Goal: Information Seeking & Learning: Learn about a topic

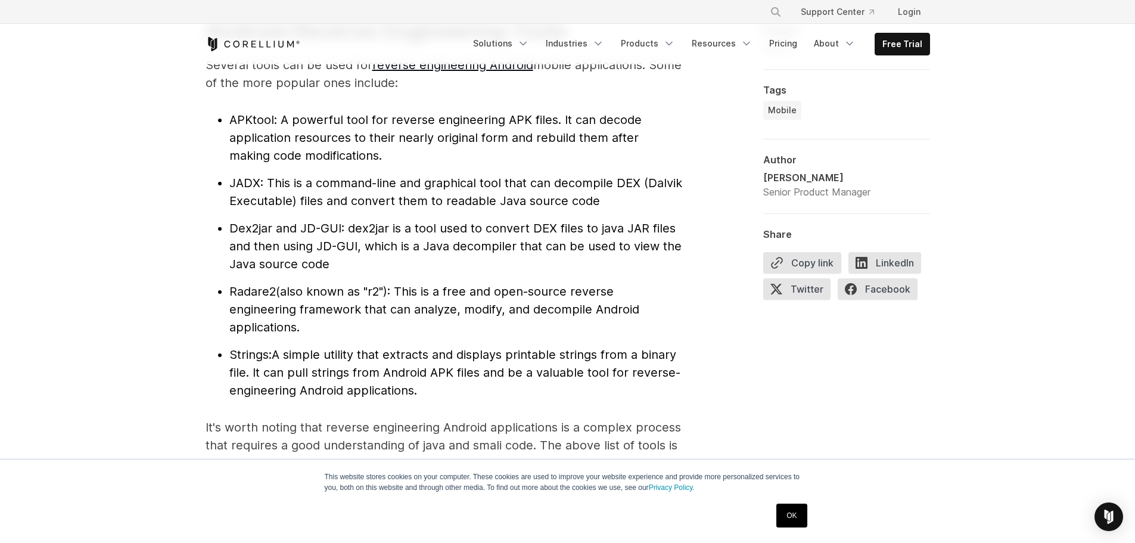
scroll to position [1311, 0]
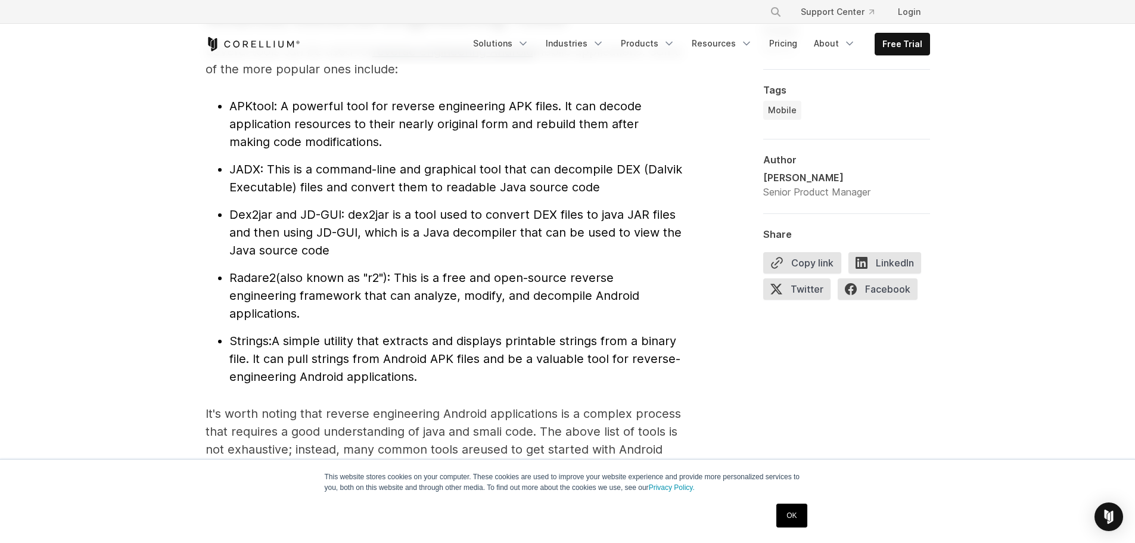
click at [255, 109] on span "APKtool" at bounding box center [251, 106] width 45 height 14
copy span "APKtool"
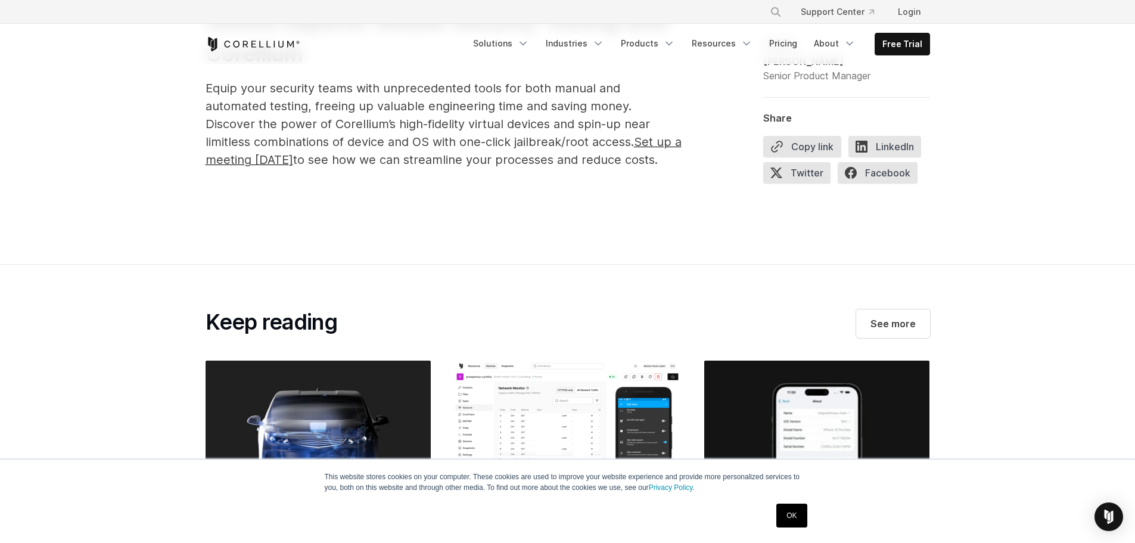
scroll to position [6080, 0]
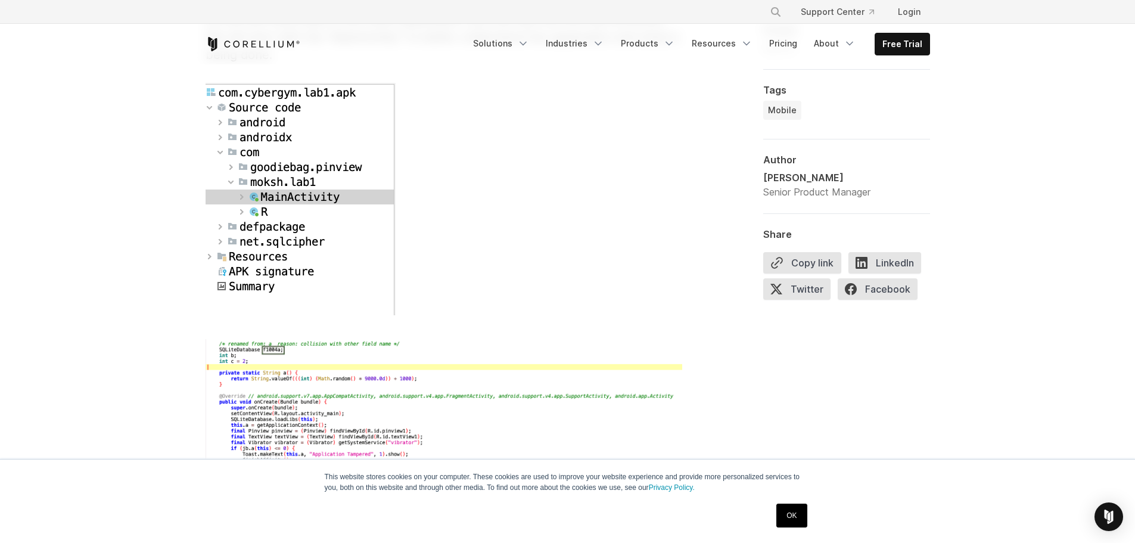
scroll to position [3159, 0]
